Goal: Communication & Community: Share content

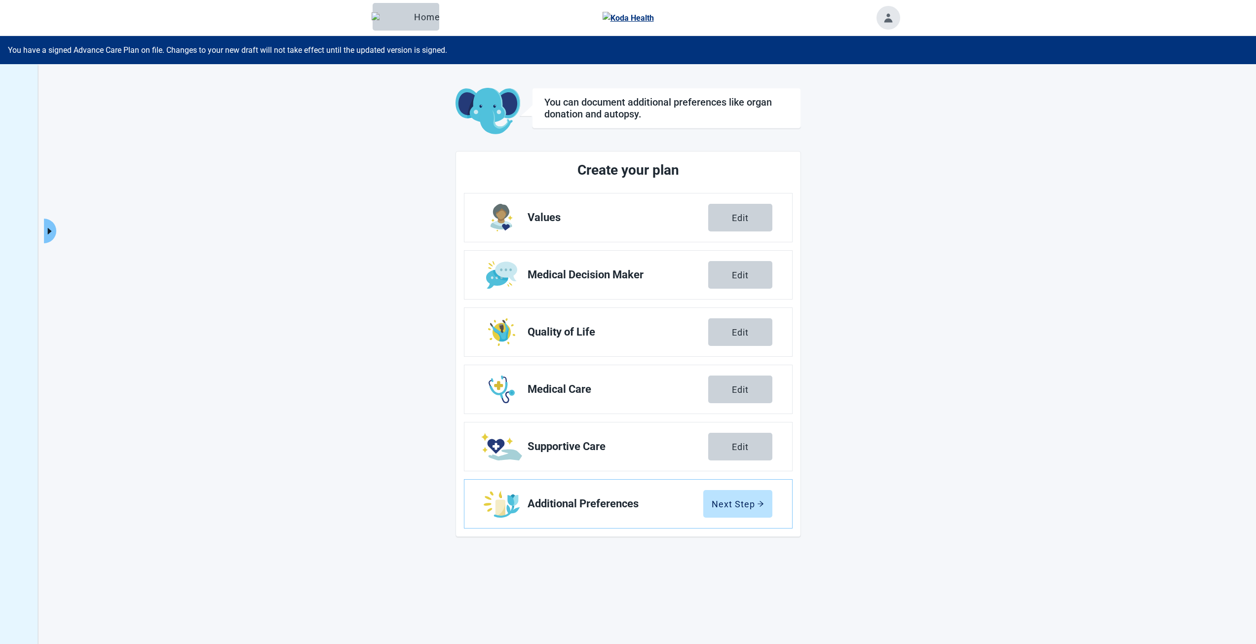
click at [55, 226] on button "Click to view full menu" at bounding box center [50, 231] width 12 height 25
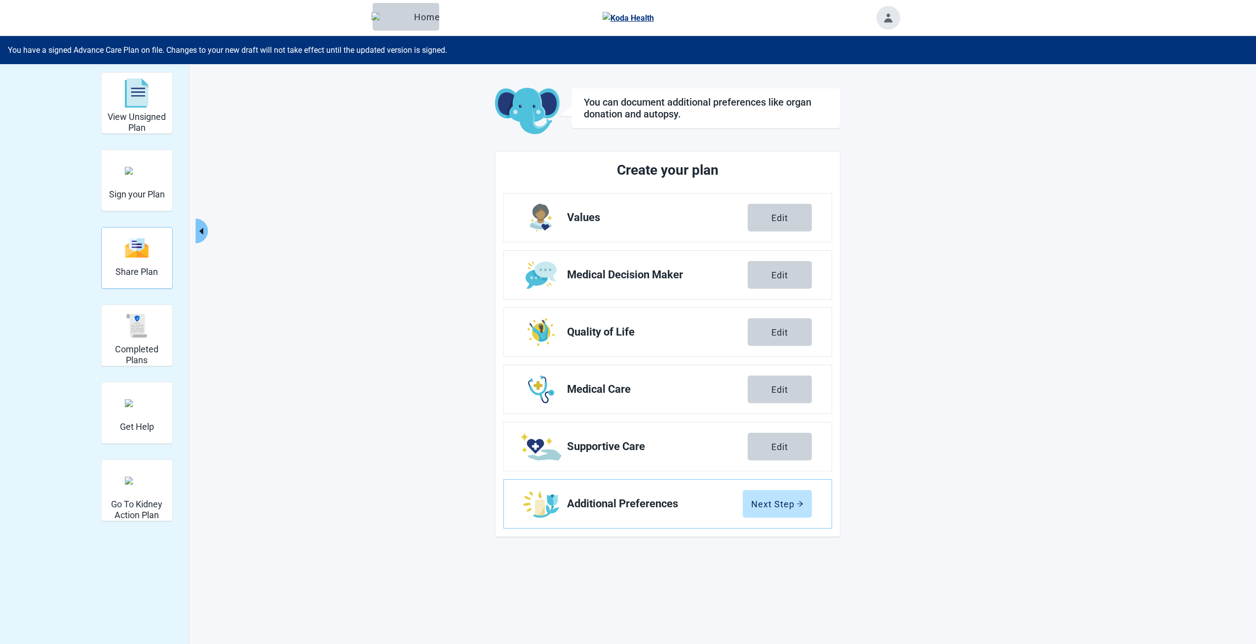
click at [144, 260] on div "Share Plan" at bounding box center [136, 247] width 42 height 37
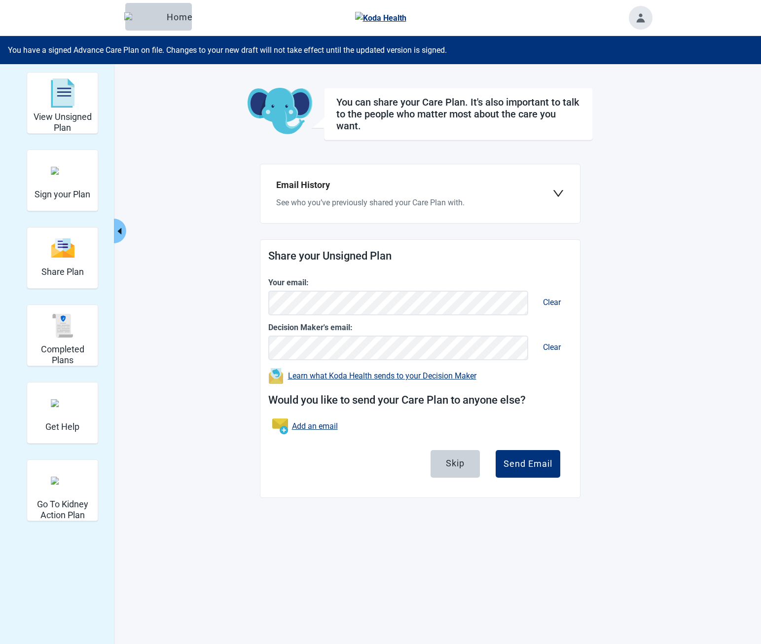
click at [237, 136] on main "You can share your Care Plan. It's also important to talk to the people who mat…" at bounding box center [420, 293] width 464 height 410
drag, startPoint x: 482, startPoint y: 377, endPoint x: 290, endPoint y: 380, distance: 192.0
click at [290, 380] on div "Your email: Clear Decision Maker's email: Clear Learn what Koda Health sends to…" at bounding box center [420, 361] width 304 height 170
copy link "Learn what Koda Health sends to your Decision Maker"
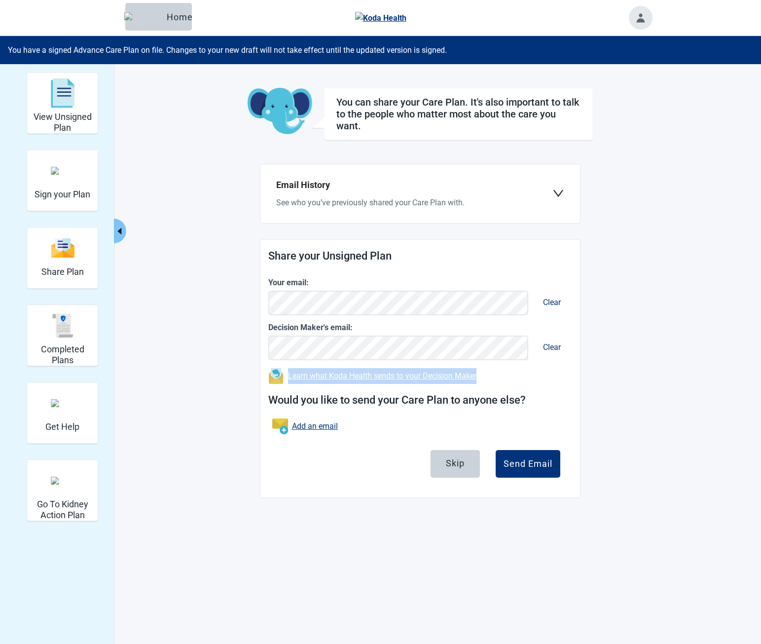
click at [318, 376] on link "Learn what Koda Health sends to your Decision Maker" at bounding box center [382, 375] width 188 height 9
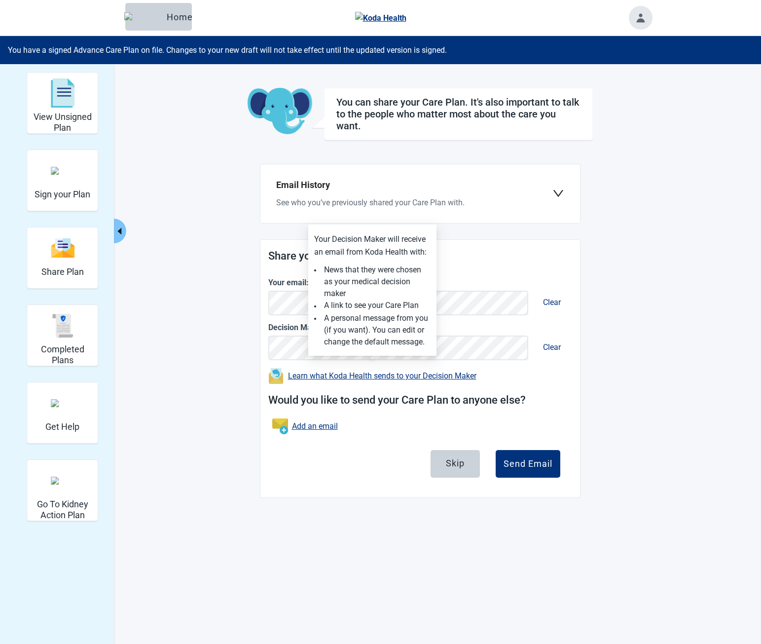
click at [241, 319] on main "You can share your Care Plan. It's also important to talk to the people who mat…" at bounding box center [420, 293] width 464 height 410
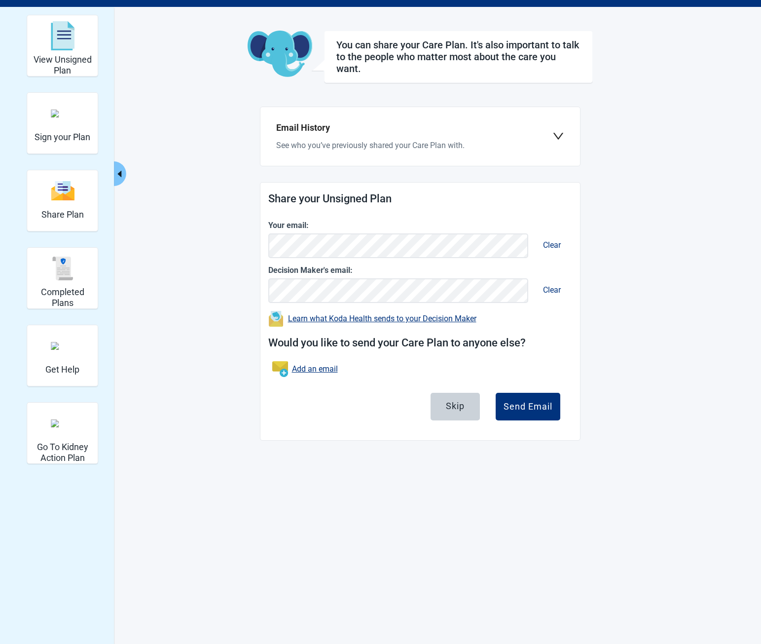
scroll to position [64, 0]
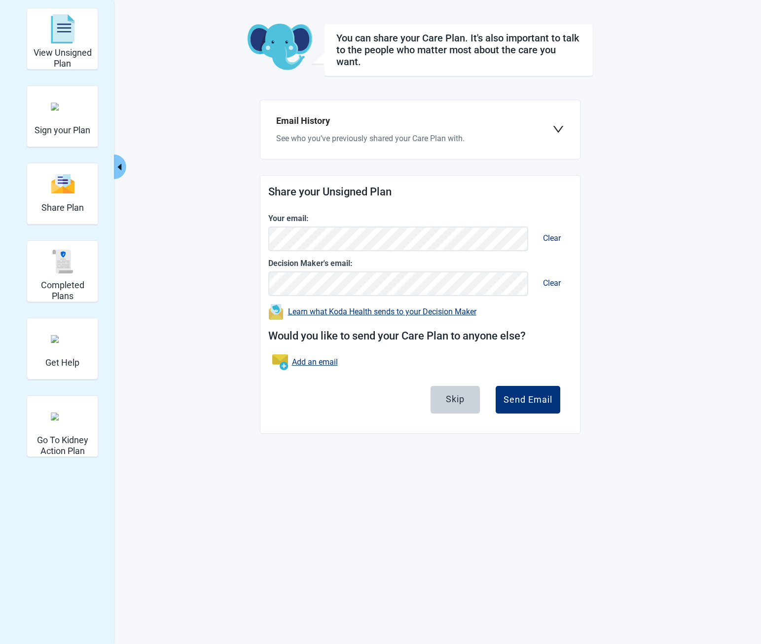
click at [288, 307] on link "Learn what Koda Health sends to your Decision Maker" at bounding box center [382, 311] width 188 height 9
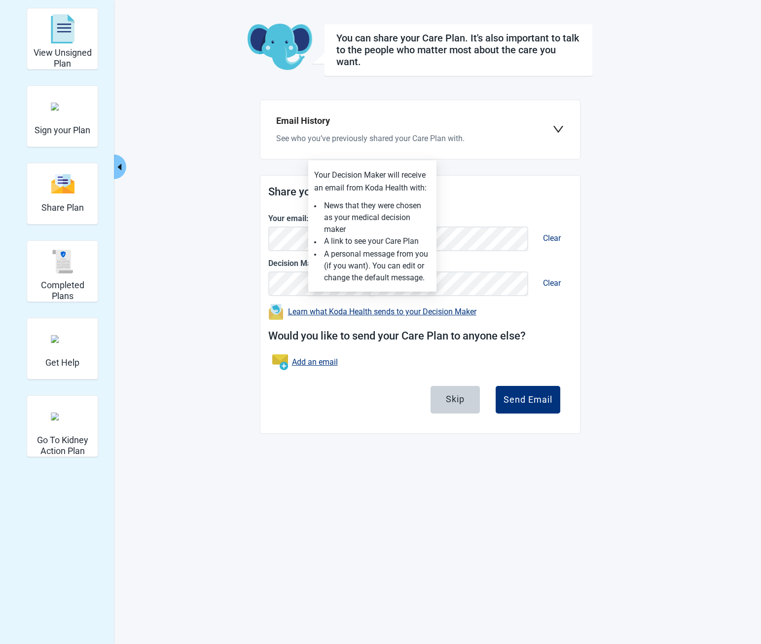
click at [288, 307] on link "Learn what Koda Health sends to your Decision Maker" at bounding box center [382, 311] width 188 height 9
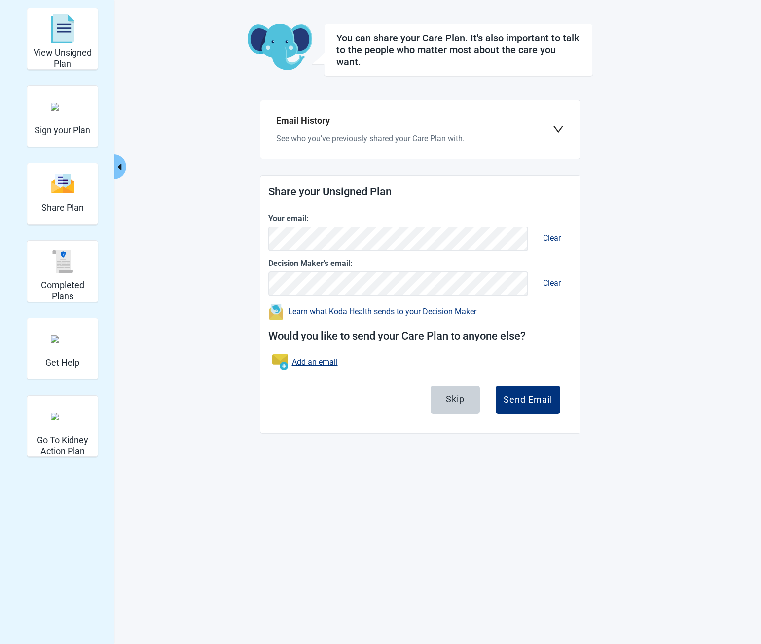
click at [288, 307] on link "Learn what Koda Health sends to your Decision Maker" at bounding box center [382, 311] width 188 height 9
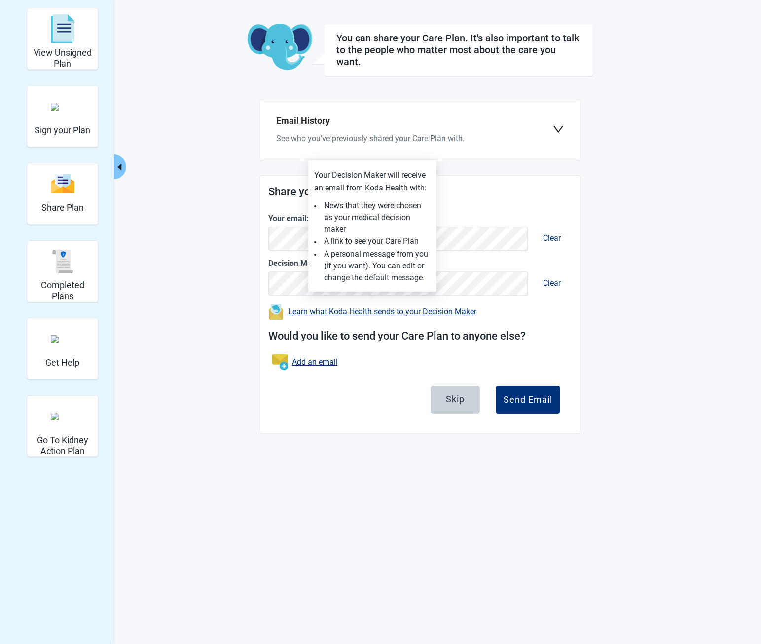
click at [288, 307] on link "Learn what Koda Health sends to your Decision Maker" at bounding box center [382, 311] width 188 height 9
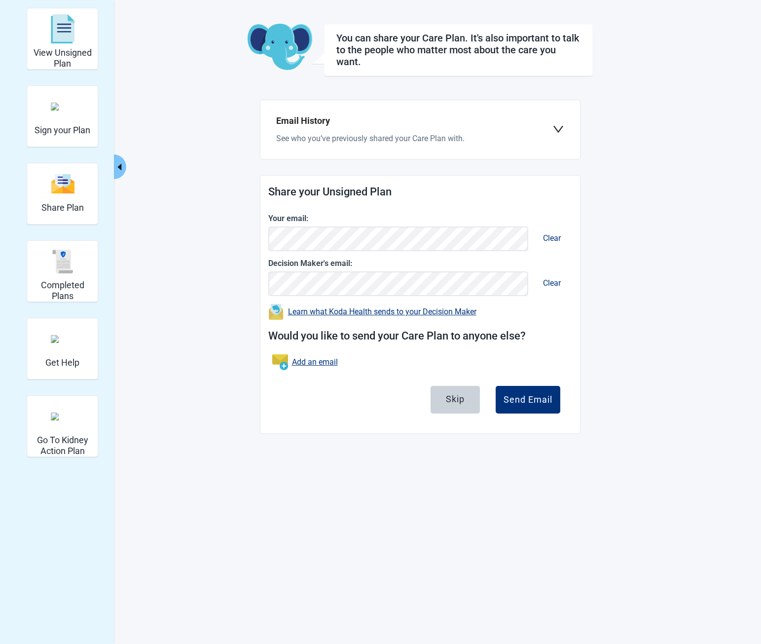
click at [274, 309] on img "Main content" at bounding box center [276, 312] width 16 height 16
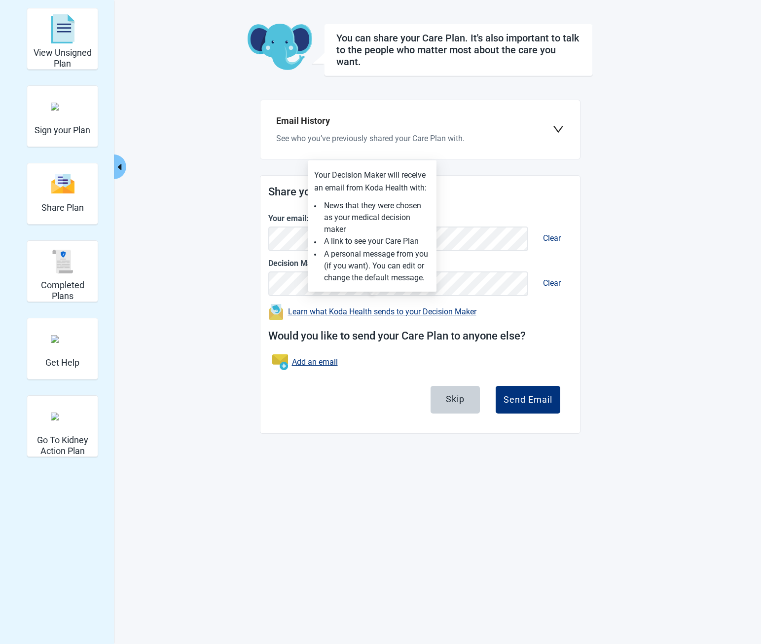
drag, startPoint x: 274, startPoint y: 309, endPoint x: 252, endPoint y: 327, distance: 28.8
click at [274, 310] on img "Main content" at bounding box center [276, 312] width 16 height 16
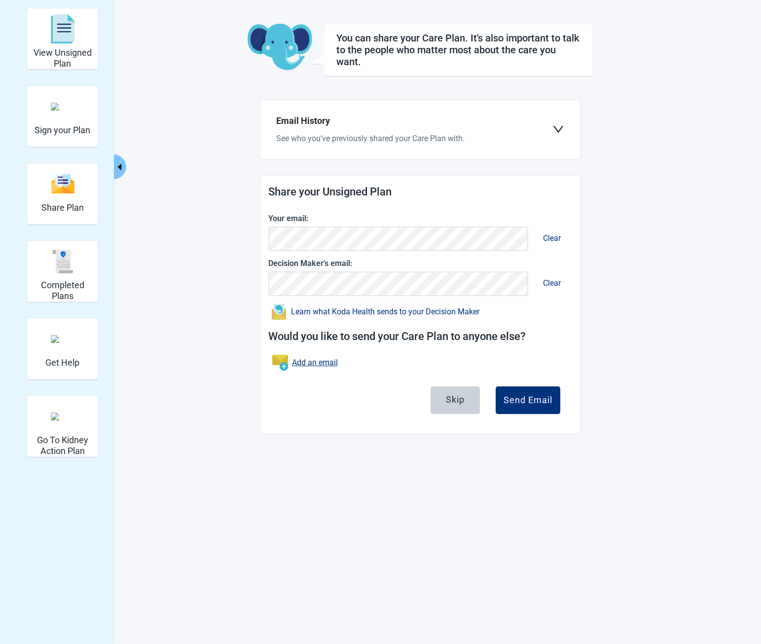
click at [254, 285] on div "You can share your Care Plan. It's also important to talk to the people who mat…" at bounding box center [420, 229] width 345 height 411
click at [268, 300] on button "Learn what Koda Health sends to your Decision Maker" at bounding box center [375, 310] width 214 height 20
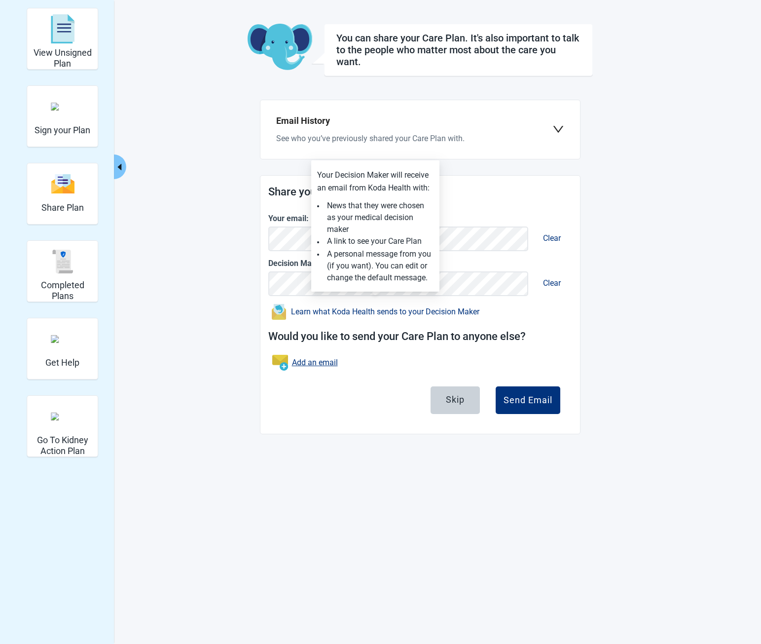
click at [268, 300] on button "Learn what Koda Health sends to your Decision Maker" at bounding box center [375, 310] width 214 height 20
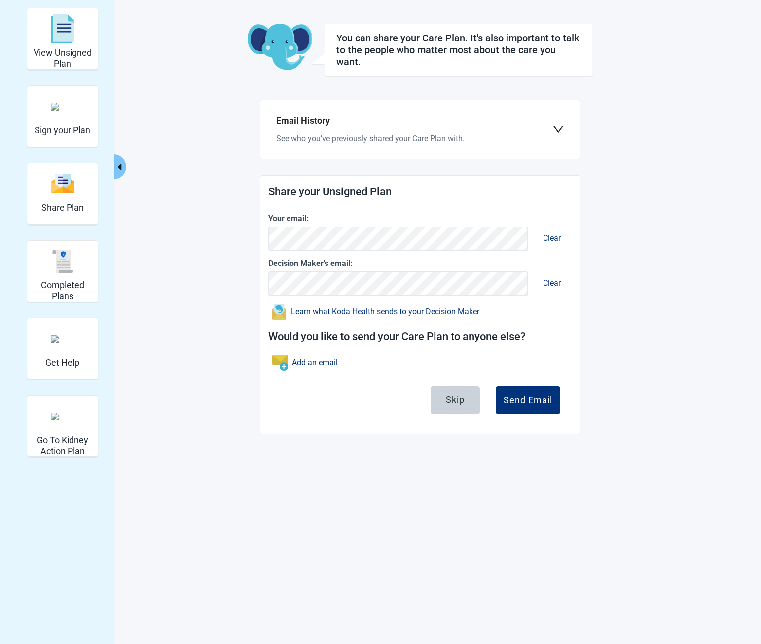
click at [268, 300] on button "Learn what Koda Health sends to your Decision Maker" at bounding box center [375, 310] width 214 height 20
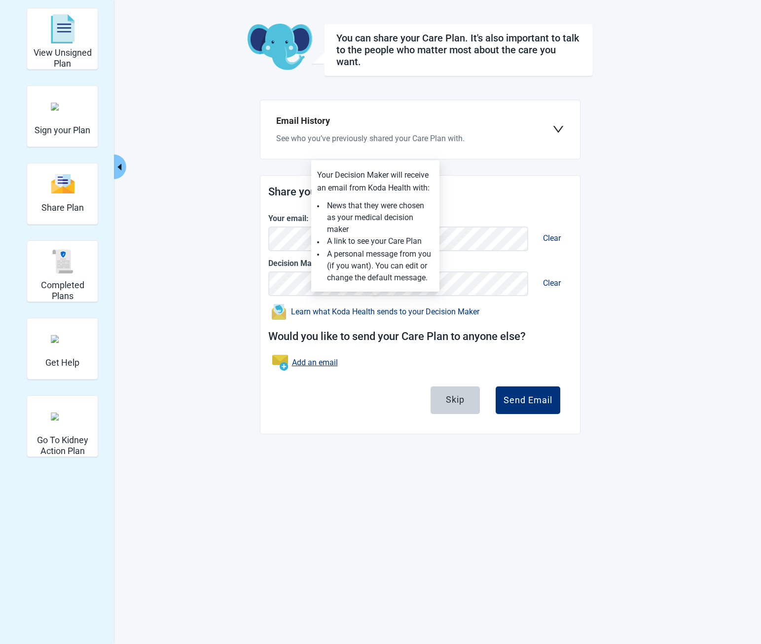
click at [268, 300] on button "Learn what Koda Health sends to your Decision Maker" at bounding box center [375, 310] width 214 height 20
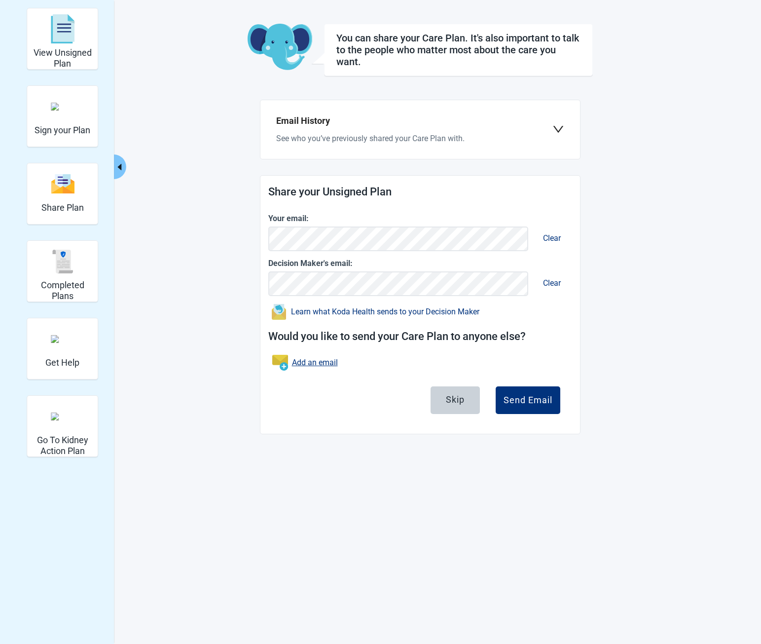
click at [268, 300] on button "Learn what Koda Health sends to your Decision Maker" at bounding box center [375, 310] width 214 height 20
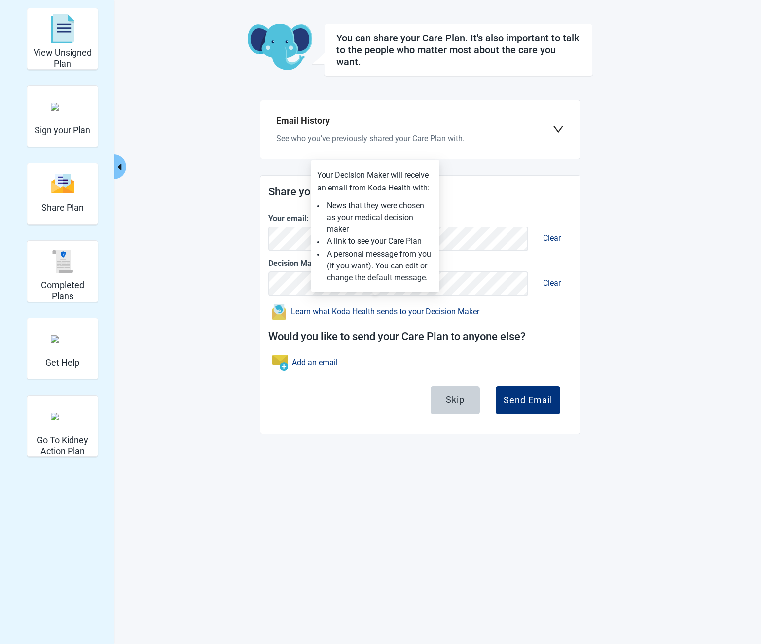
click at [268, 300] on button "Learn what Koda Health sends to your Decision Maker" at bounding box center [375, 310] width 214 height 20
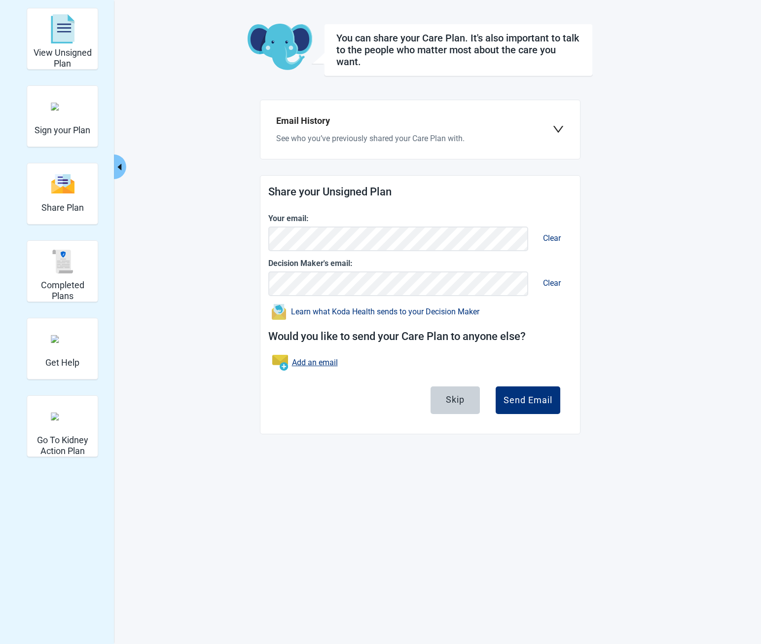
click at [268, 300] on button "Learn what Koda Health sends to your Decision Maker" at bounding box center [375, 310] width 214 height 20
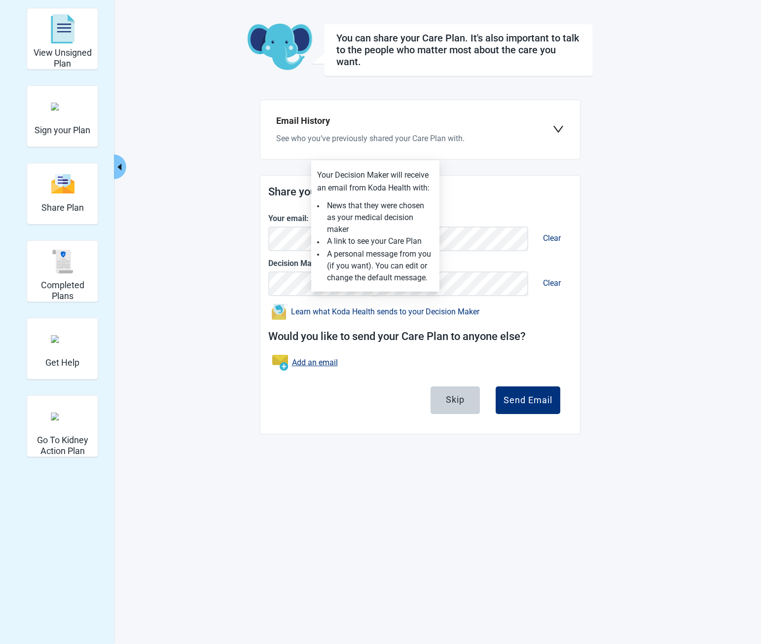
click at [268, 300] on button "Learn what Koda Health sends to your Decision Maker" at bounding box center [375, 310] width 214 height 20
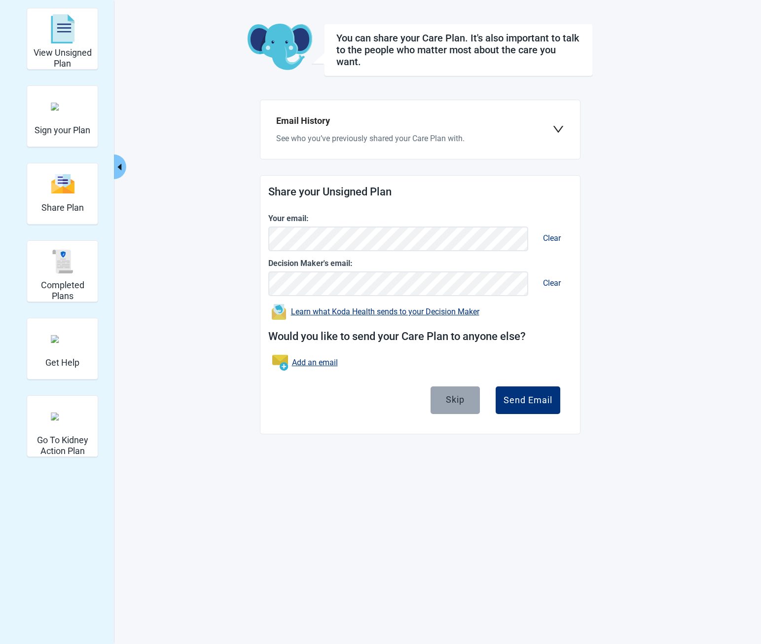
click at [459, 401] on div "Skip" at bounding box center [455, 399] width 19 height 10
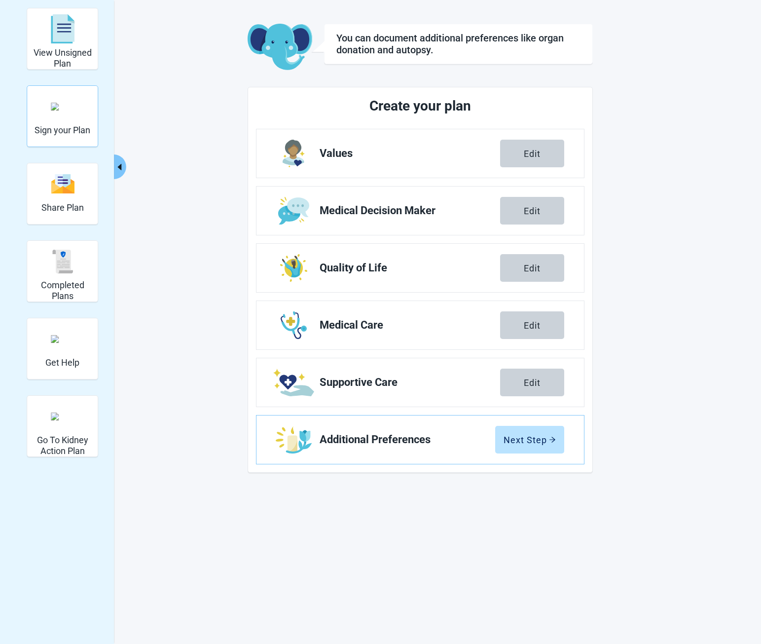
click at [67, 131] on h2 "Sign your Plan" at bounding box center [63, 130] width 56 height 11
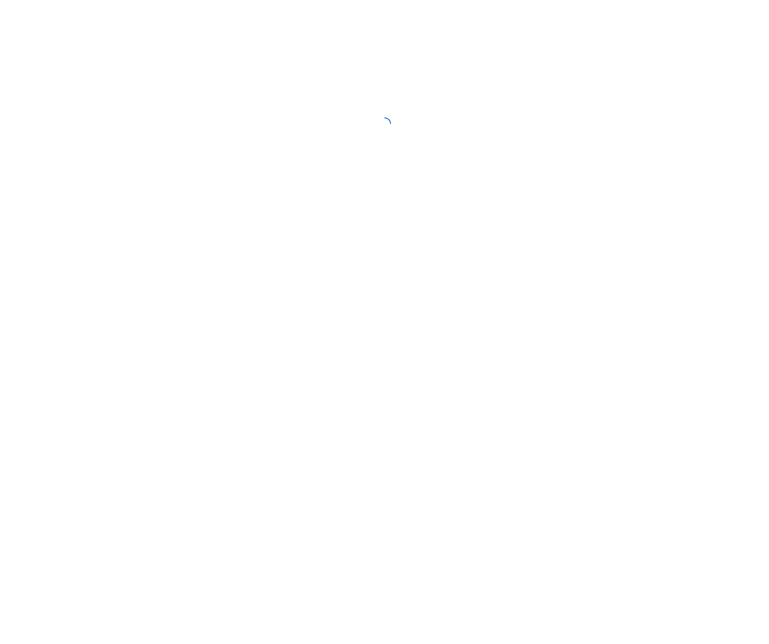
click at [71, 202] on div at bounding box center [384, 123] width 769 height 247
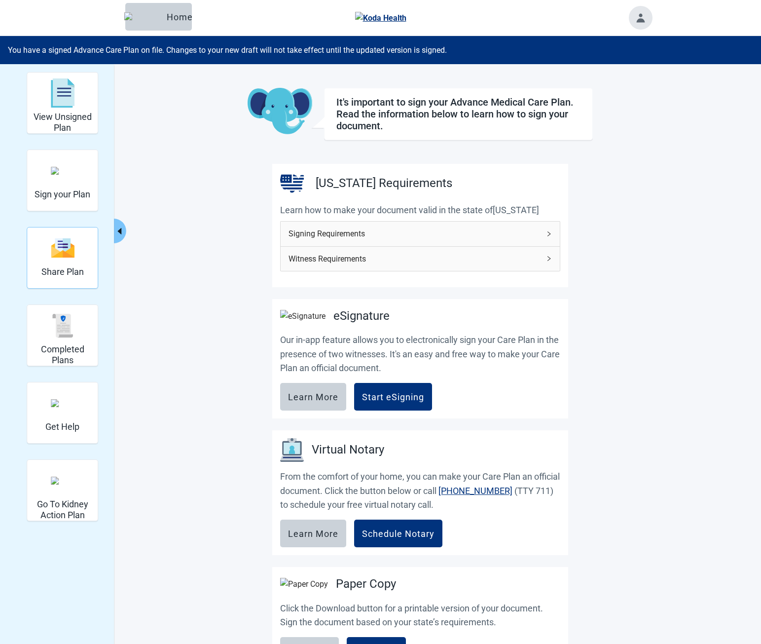
click at [70, 202] on div "Sign your Plan" at bounding box center [63, 180] width 56 height 57
click at [58, 257] on img "Share Plan" at bounding box center [63, 247] width 24 height 21
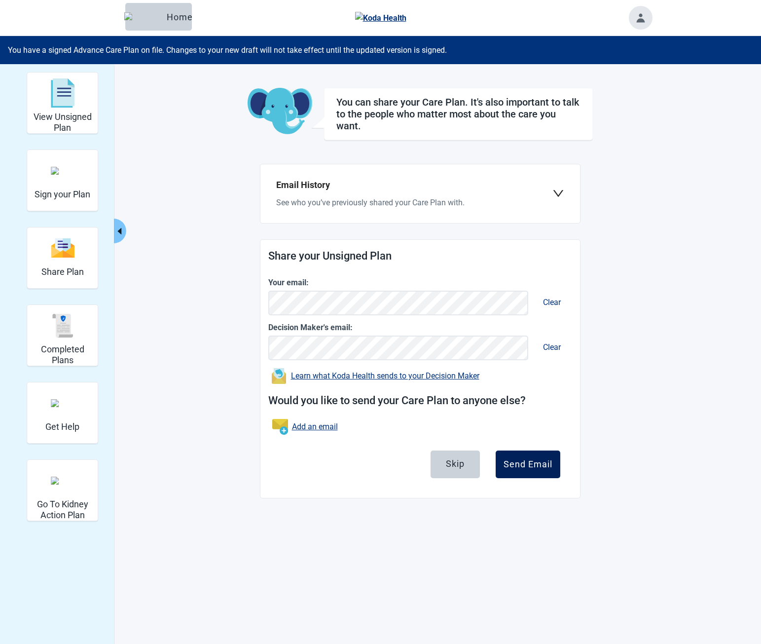
click at [525, 464] on div "Send Email" at bounding box center [528, 464] width 49 height 10
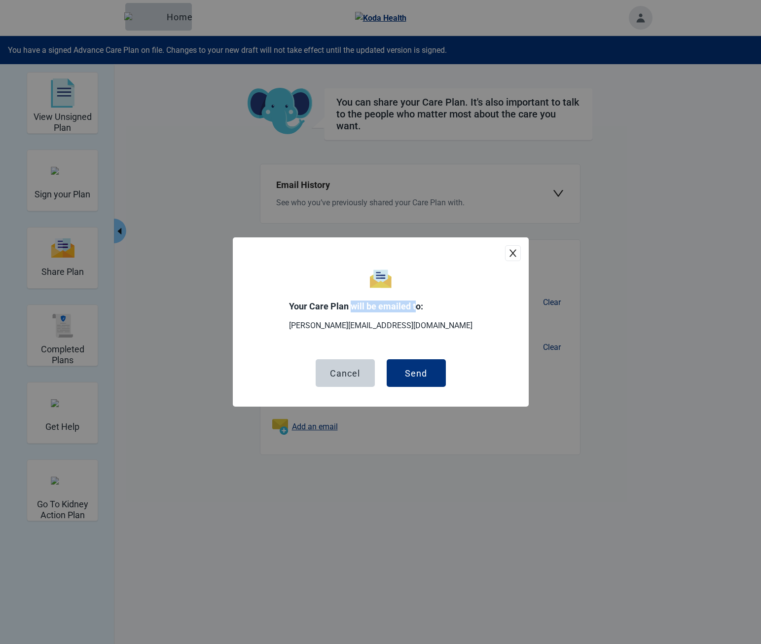
drag, startPoint x: 441, startPoint y: 307, endPoint x: 375, endPoint y: 308, distance: 65.6
click at [375, 308] on p "Your Care Plan will be emailed to:" at bounding box center [381, 306] width 184 height 12
copy p "will be emailed t"
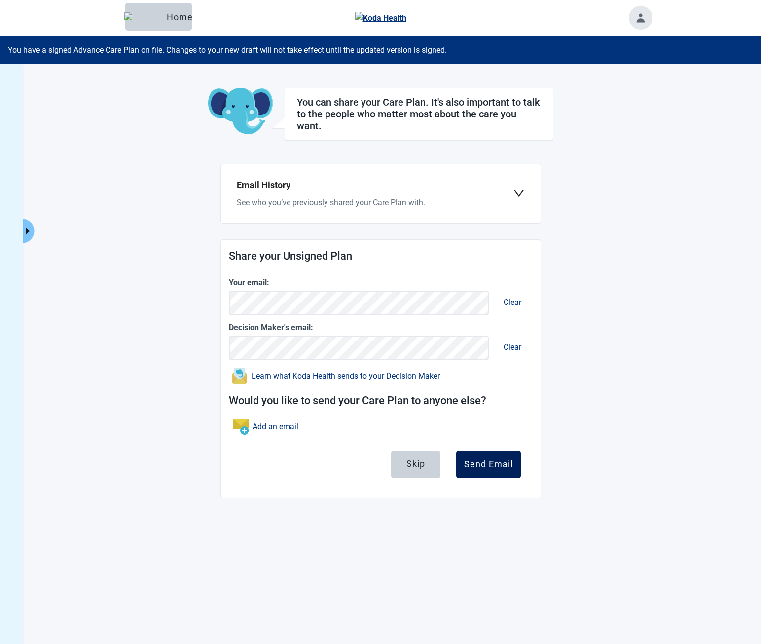
click at [503, 460] on div "Send Email" at bounding box center [488, 464] width 49 height 10
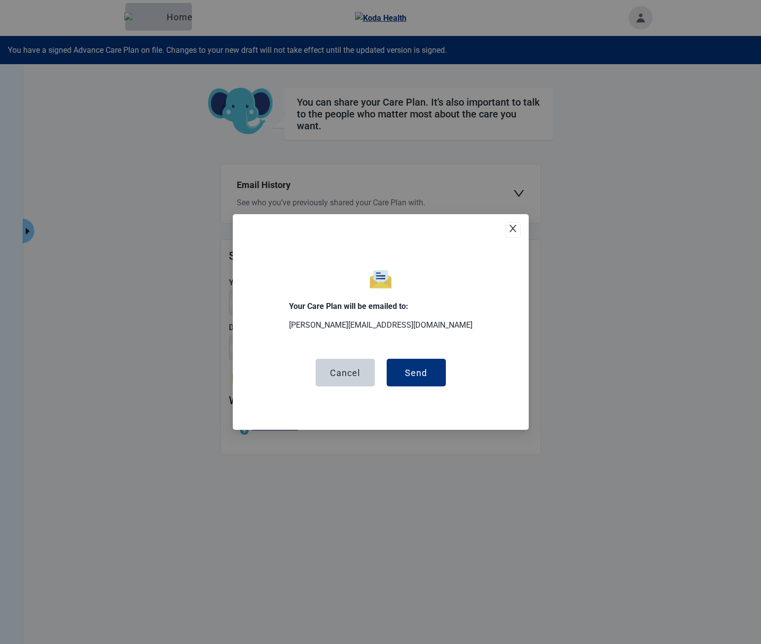
click at [415, 373] on div "Send" at bounding box center [416, 373] width 22 height 10
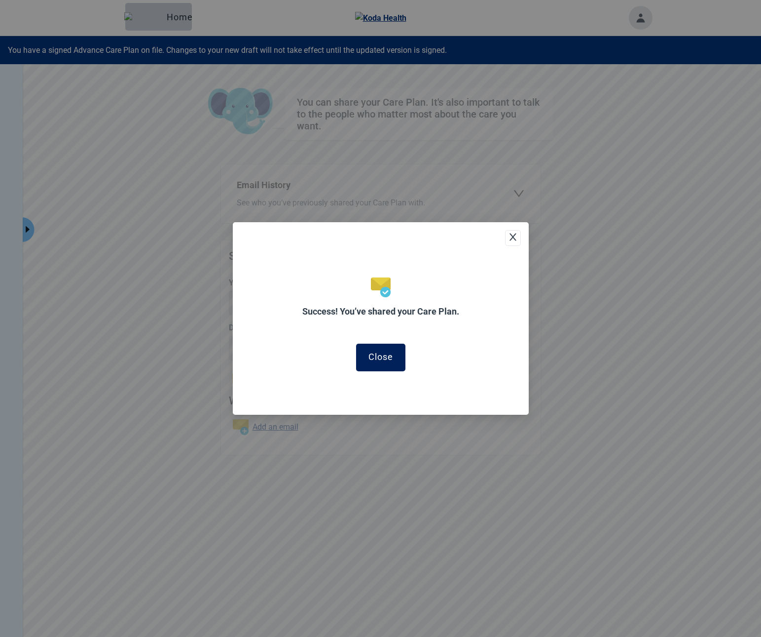
click at [389, 360] on div "Close" at bounding box center [381, 357] width 25 height 10
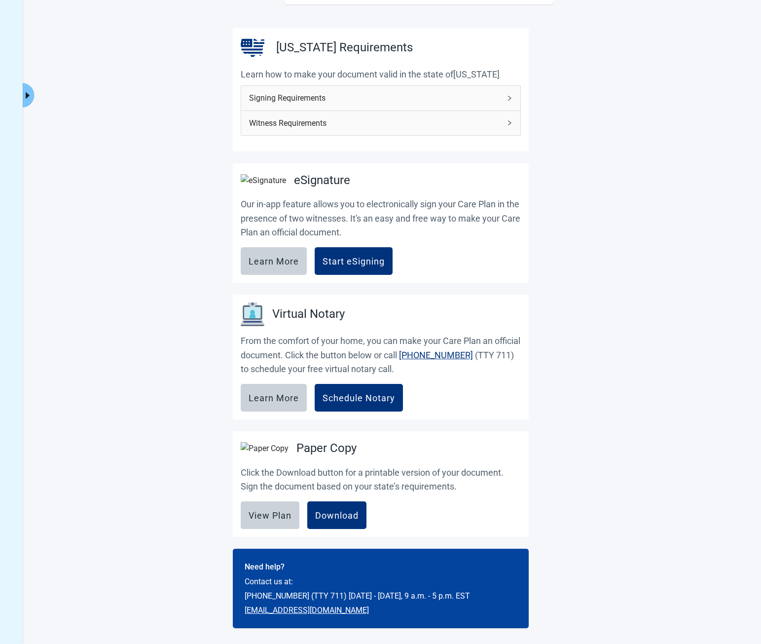
scroll to position [146, 0]
click at [31, 83] on button "Expand menu" at bounding box center [28, 95] width 12 height 25
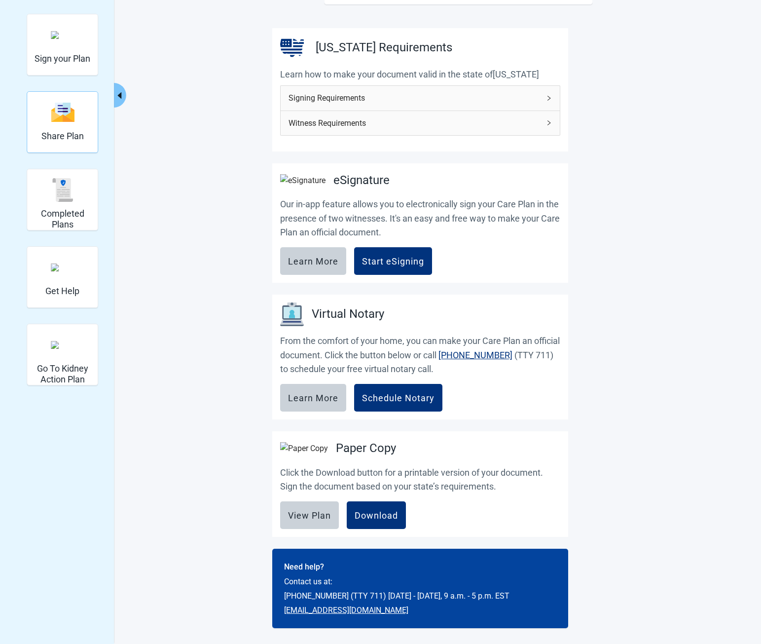
click at [77, 131] on h2 "Share Plan" at bounding box center [62, 136] width 42 height 11
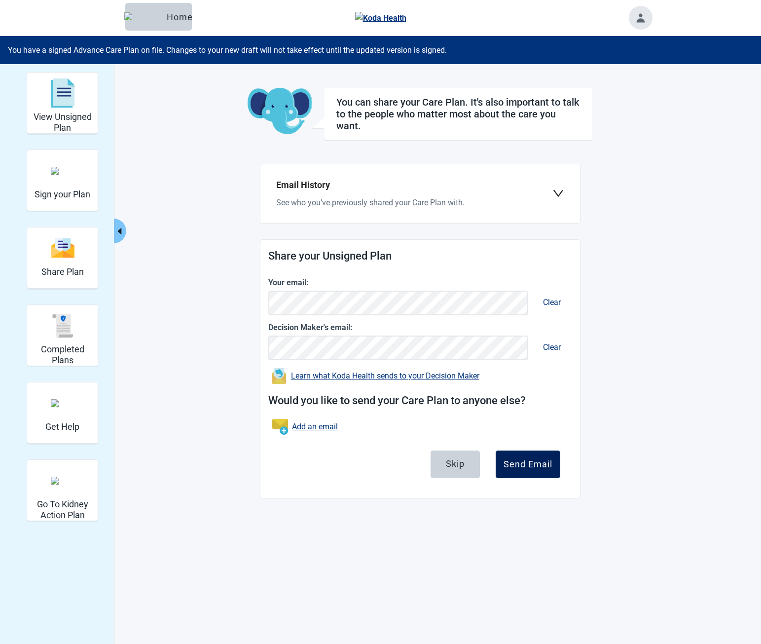
click at [527, 473] on button "Send Email" at bounding box center [528, 464] width 65 height 28
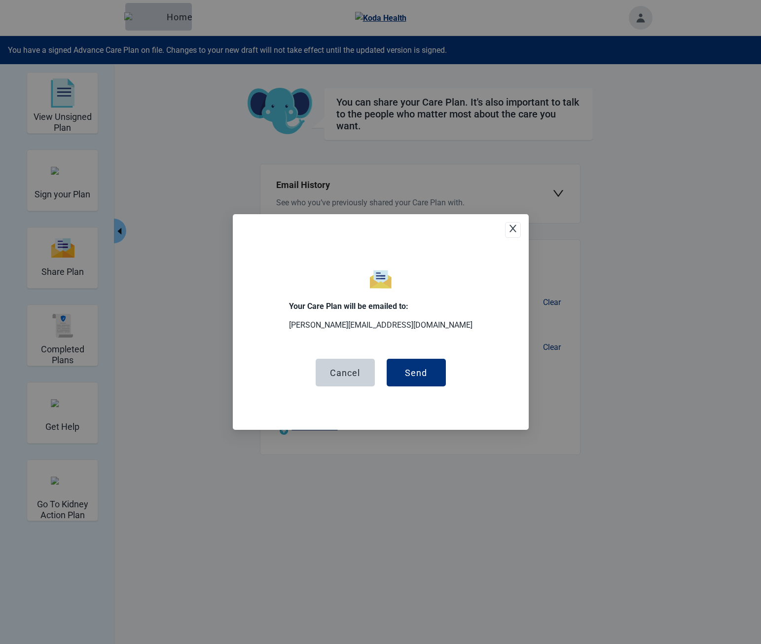
click at [330, 236] on div "Your Care Plan will be emailed to: [PERSON_NAME][EMAIL_ADDRESS][DOMAIN_NAME] Ca…" at bounding box center [381, 322] width 296 height 216
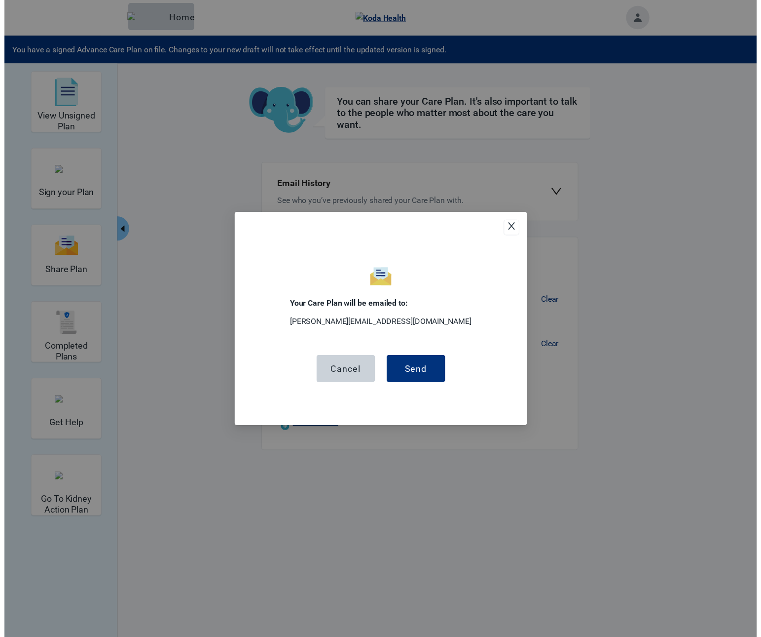
scroll to position [64, 0]
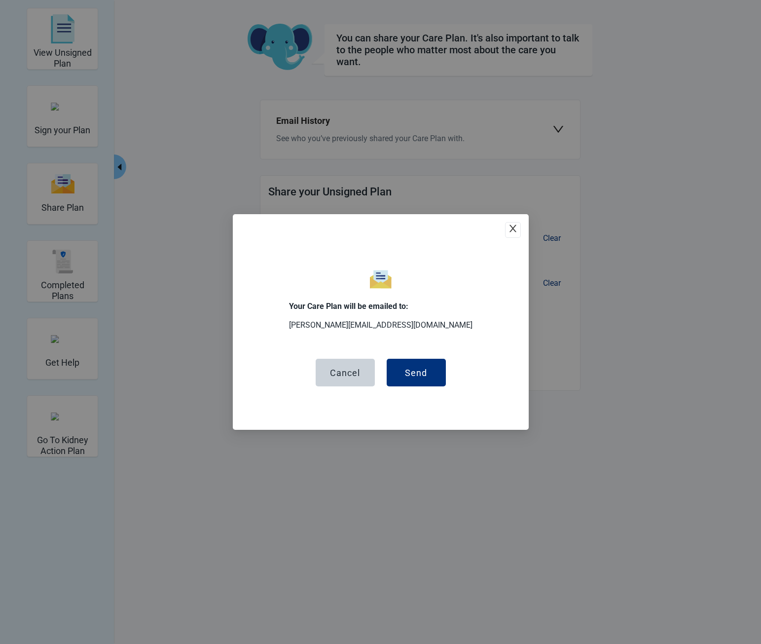
click button "Close" at bounding box center [513, 230] width 16 height 16
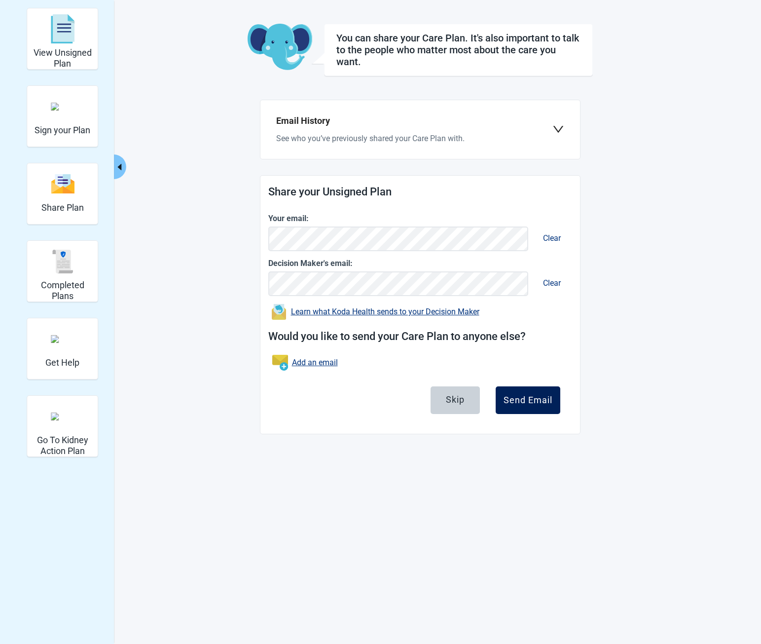
click at [547, 408] on button "Send Email" at bounding box center [528, 400] width 65 height 28
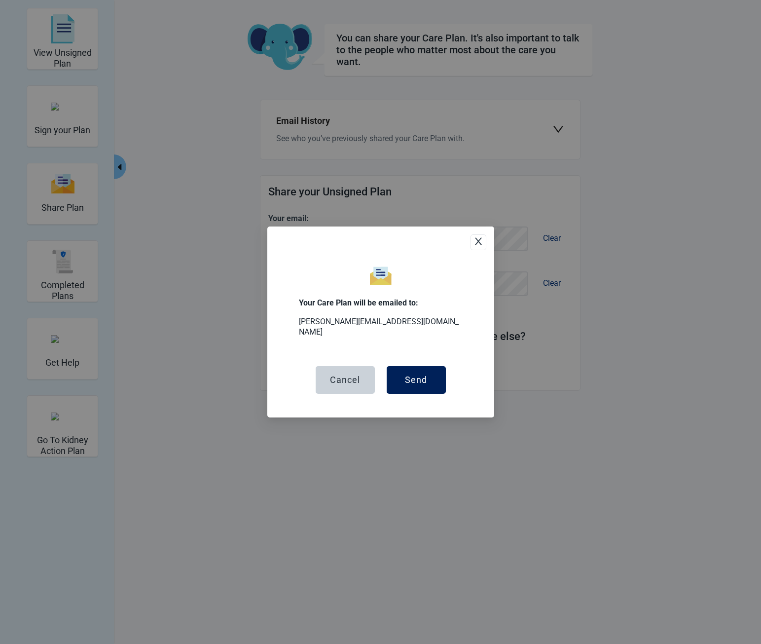
drag, startPoint x: 401, startPoint y: 372, endPoint x: 362, endPoint y: 443, distance: 80.9
click at [401, 372] on button "Send" at bounding box center [416, 380] width 59 height 28
